Goal: Find contact information

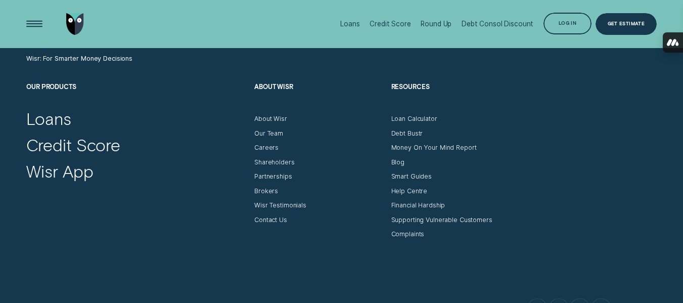
scroll to position [3000, 0]
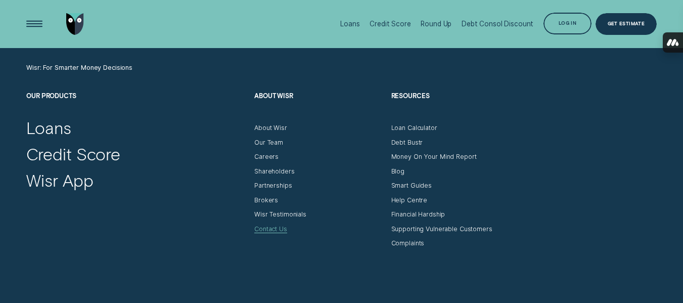
click at [279, 225] on div "Contact Us" at bounding box center [270, 229] width 33 height 8
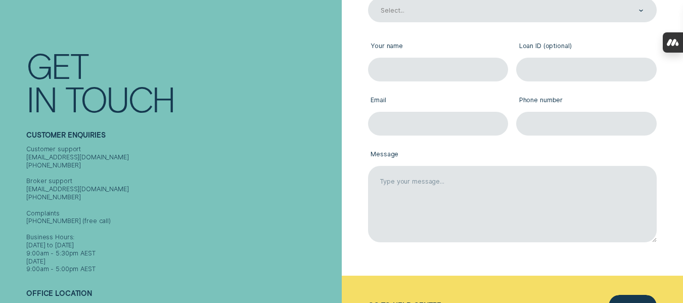
click at [91, 149] on div "Customer support contact@wisr.com.au 1300 992 007 Broker support contact@wisr.c…" at bounding box center [181, 209] width 311 height 128
drag, startPoint x: 88, startPoint y: 147, endPoint x: 20, endPoint y: 152, distance: 68.9
click at [20, 152] on div "Contact Get In Touch Customer Enquiries Customer support contact@wisr.com.au 13…" at bounding box center [171, 167] width 342 height 335
copy div "contact@wisr.com.au"
